Goal: Check status: Check status

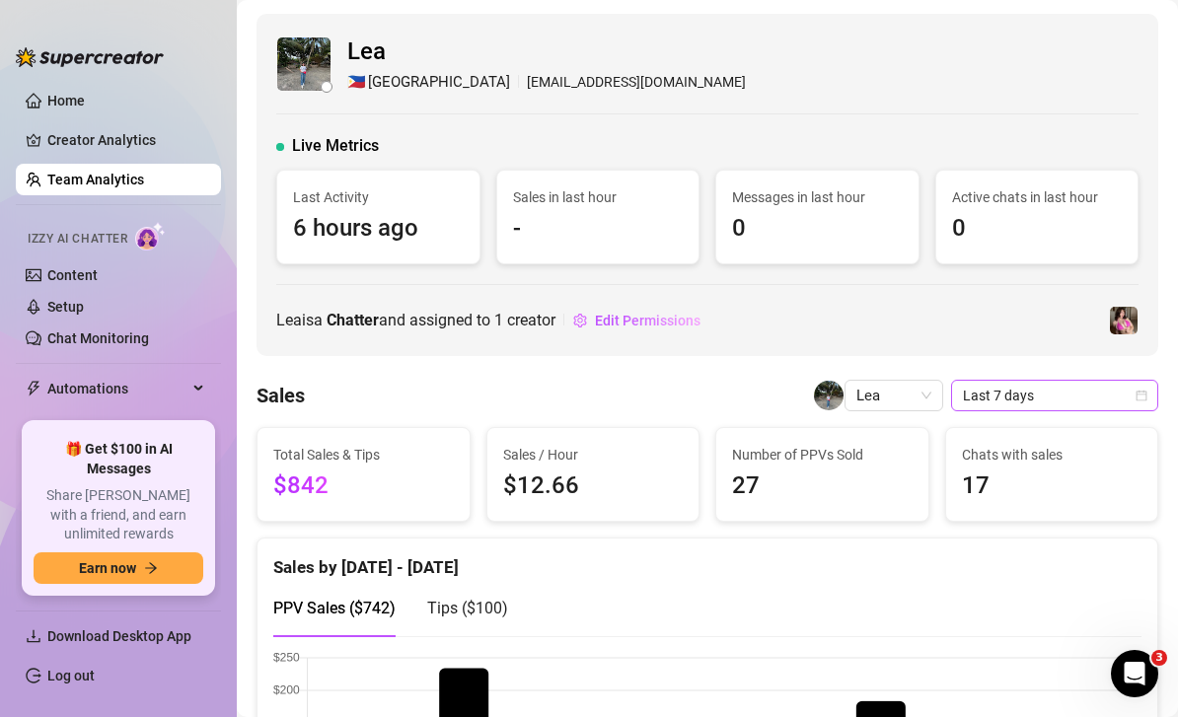
click at [1138, 401] on span "Last 7 days" at bounding box center [1055, 396] width 184 height 30
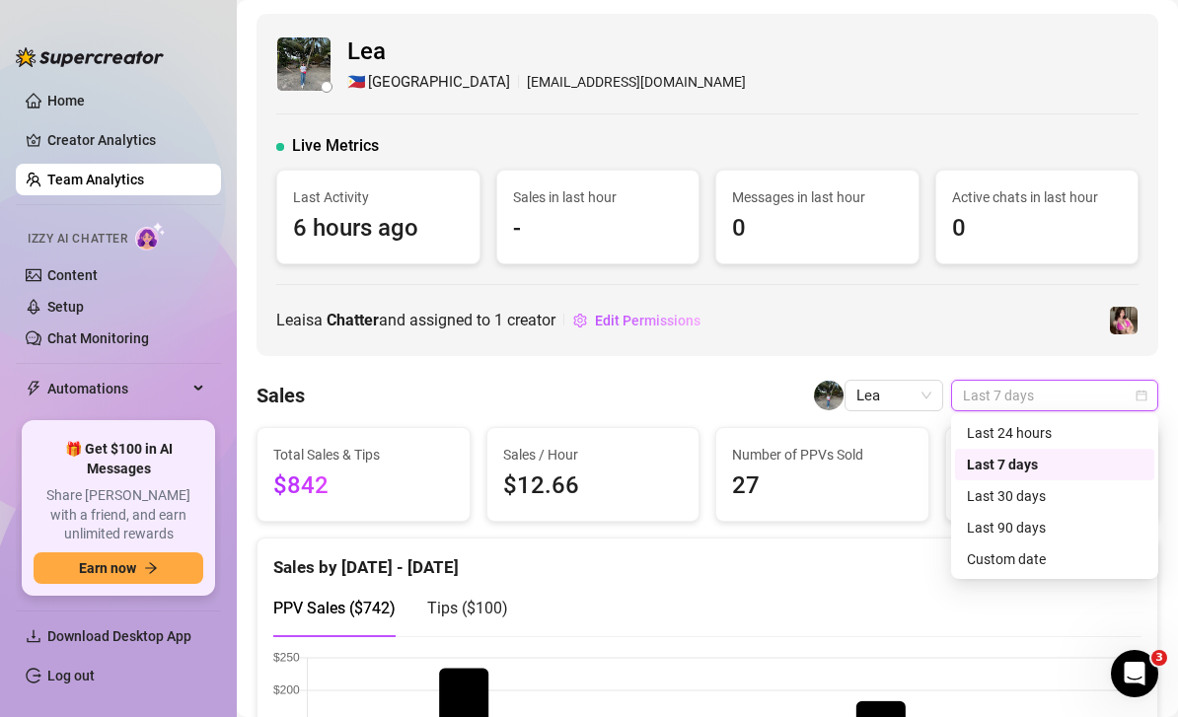
click at [1002, 559] on div "Custom date" at bounding box center [1055, 560] width 176 height 22
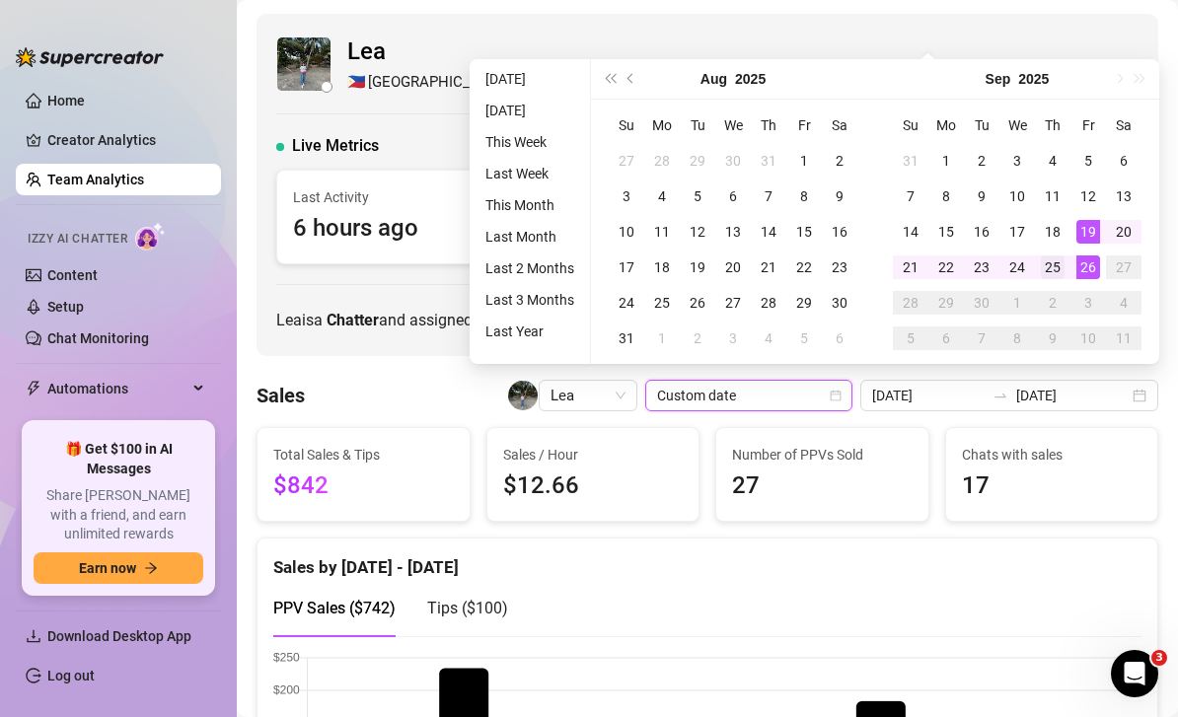
type input "[DATE]"
click at [1066, 267] on td "25" at bounding box center [1053, 268] width 36 height 36
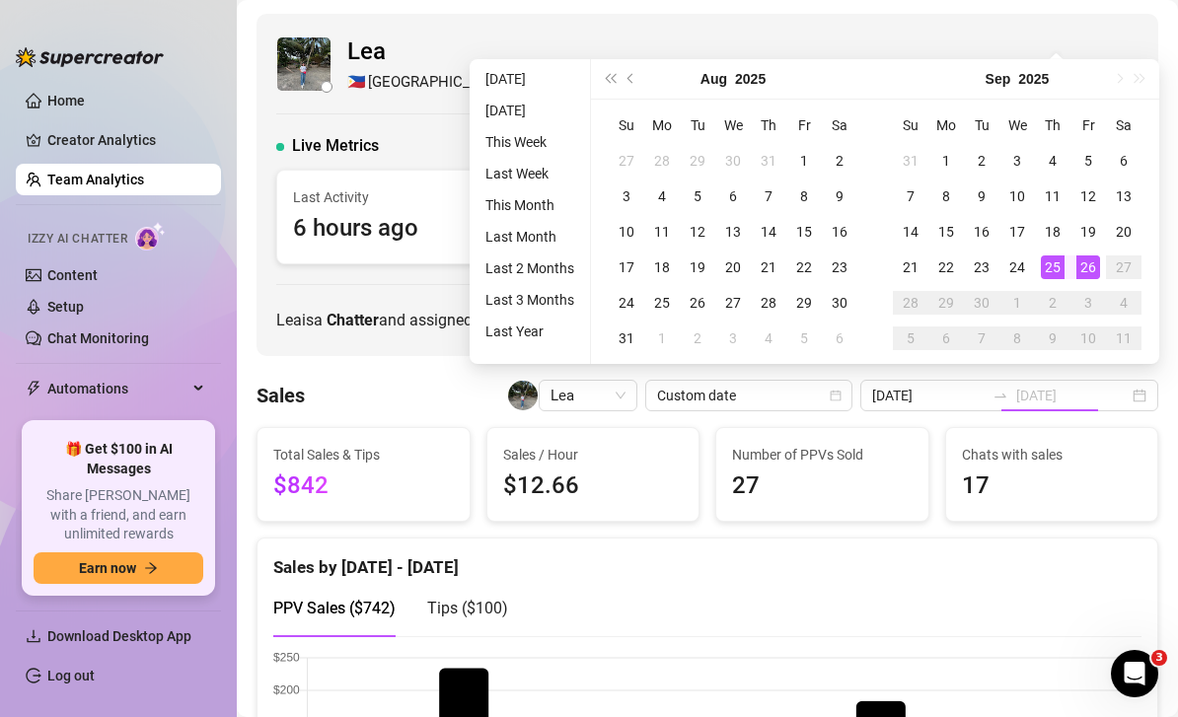
click at [1086, 268] on div "26" at bounding box center [1089, 268] width 24 height 24
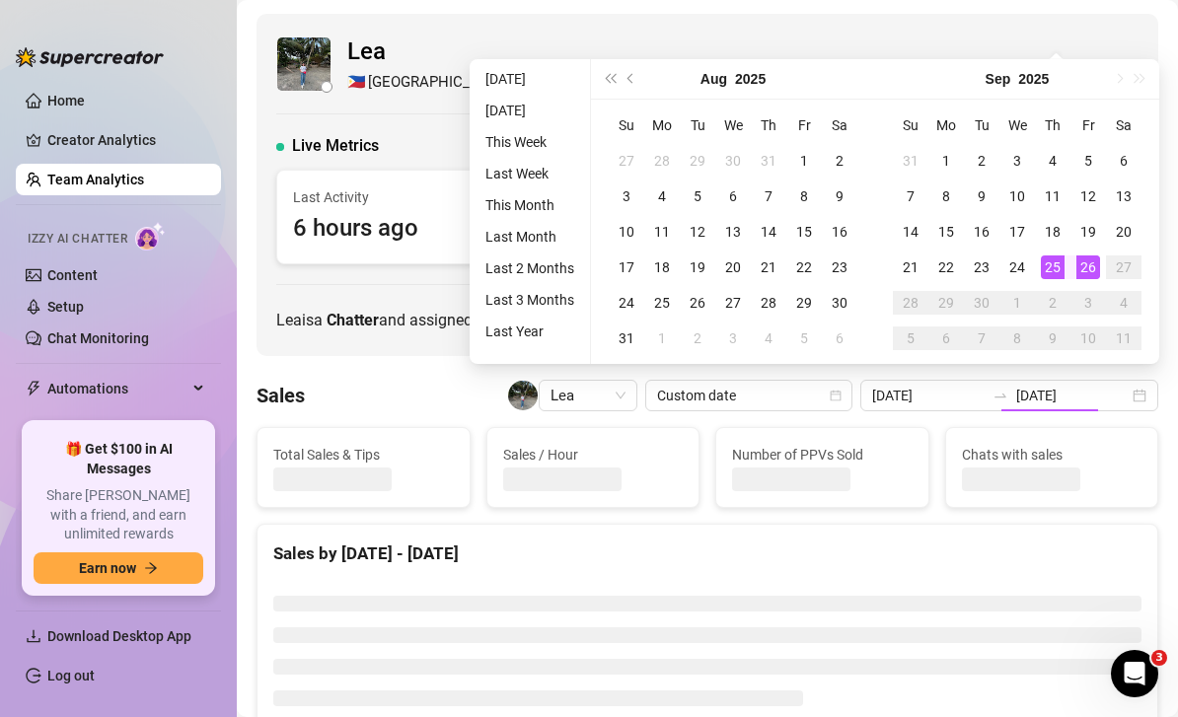
type input "[DATE]"
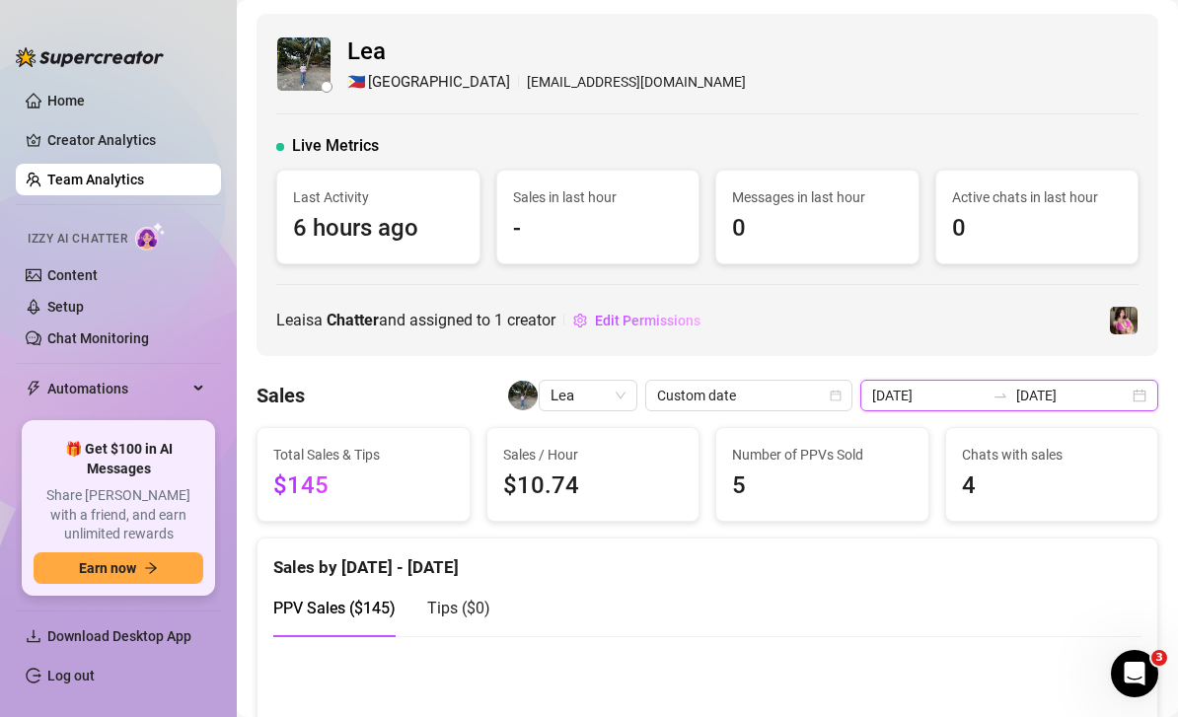
click at [1124, 402] on input "[DATE]" at bounding box center [1073, 396] width 113 height 22
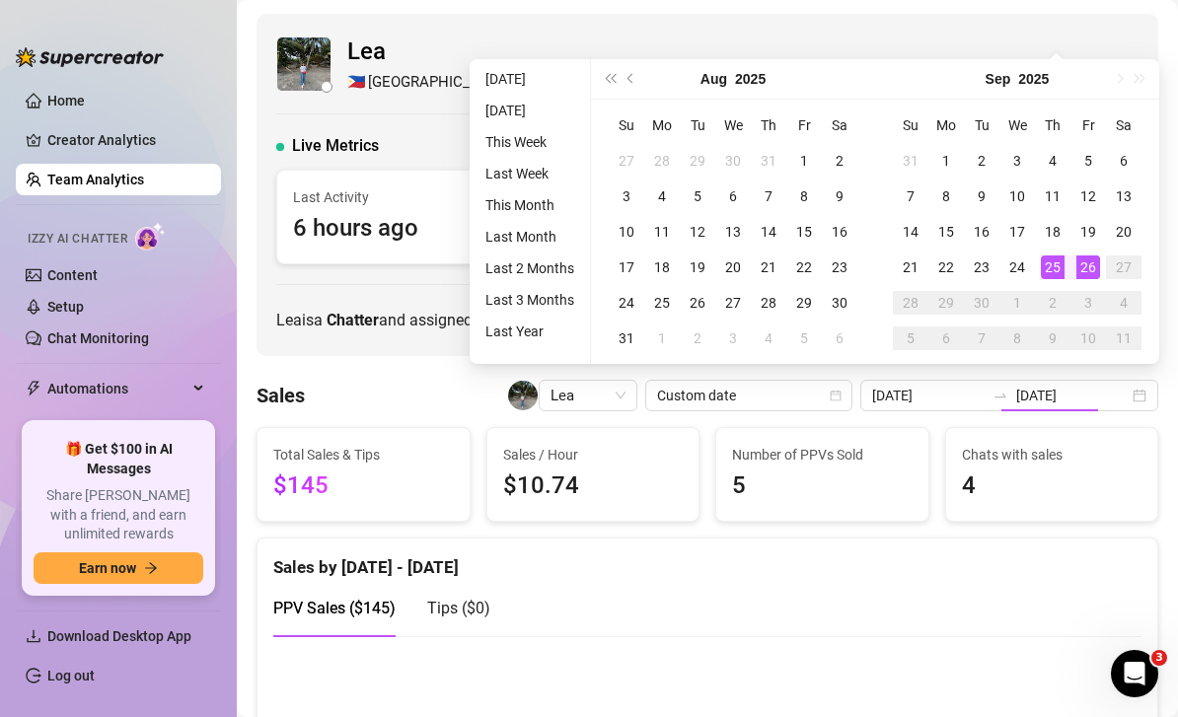
click at [123, 179] on link "Team Analytics" at bounding box center [95, 180] width 97 height 16
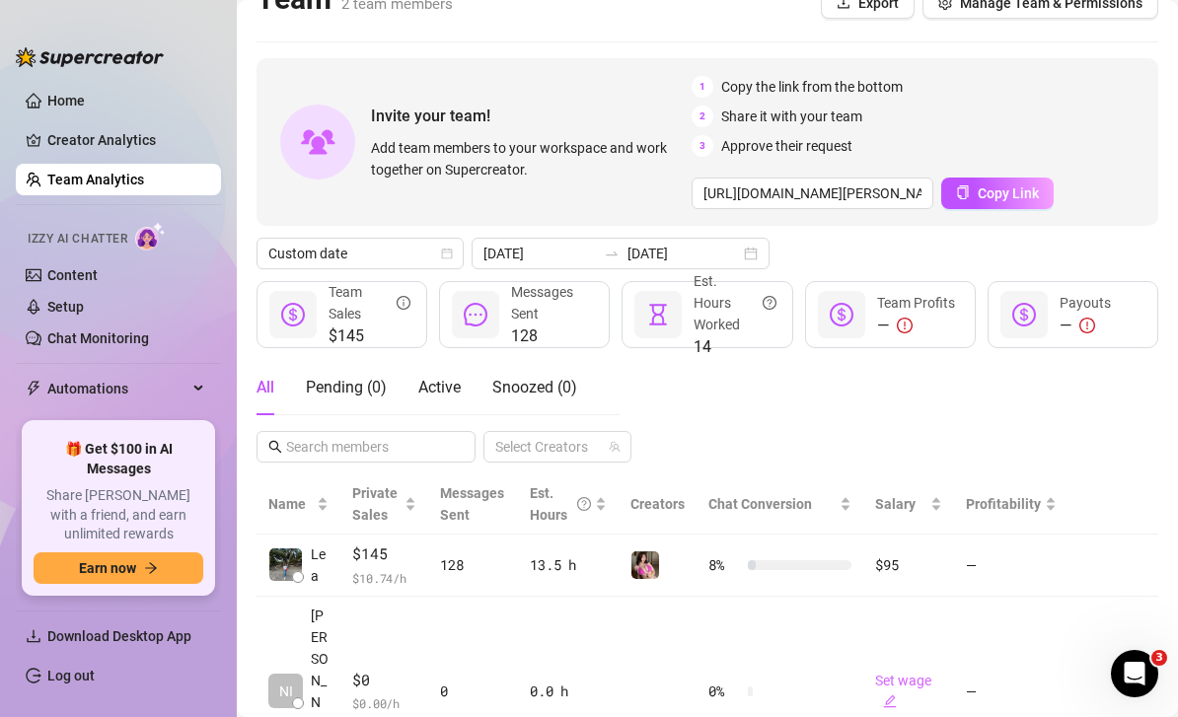
scroll to position [33, 0]
click at [707, 246] on input "[DATE]" at bounding box center [684, 255] width 113 height 22
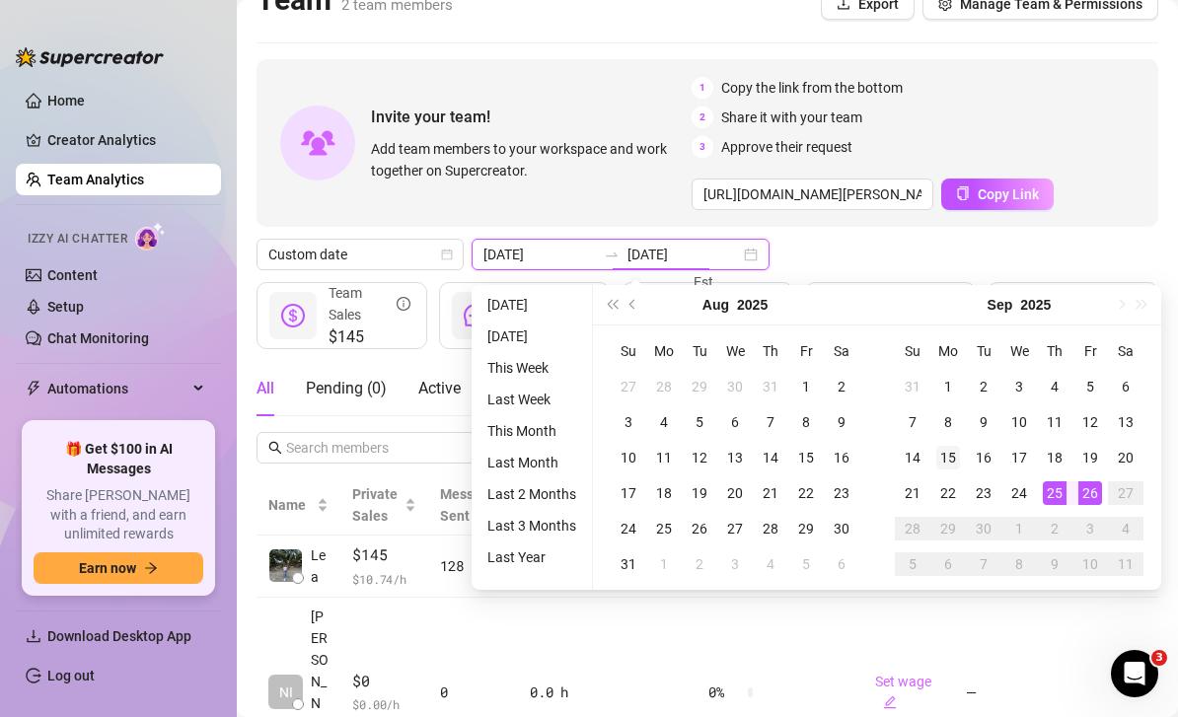
type input "[DATE]"
click at [943, 449] on div "15" at bounding box center [949, 458] width 24 height 24
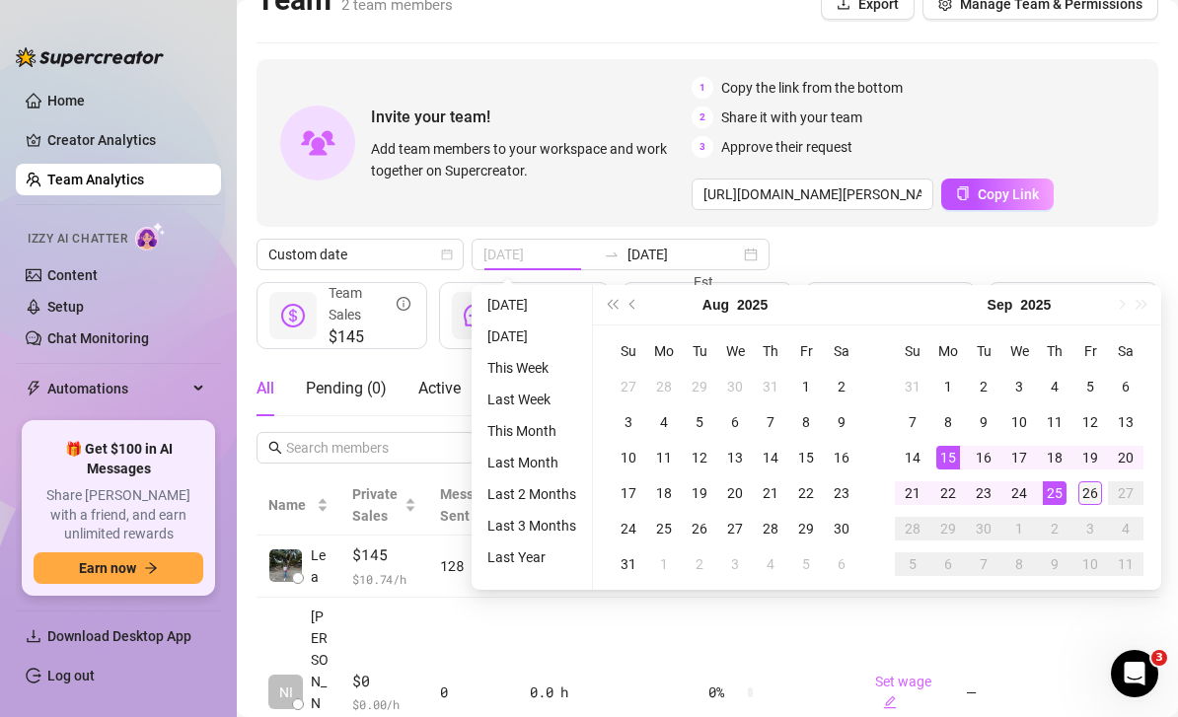
click at [1088, 505] on td "26" at bounding box center [1091, 494] width 36 height 36
type input "[DATE]"
